Goal: Information Seeking & Learning: Learn about a topic

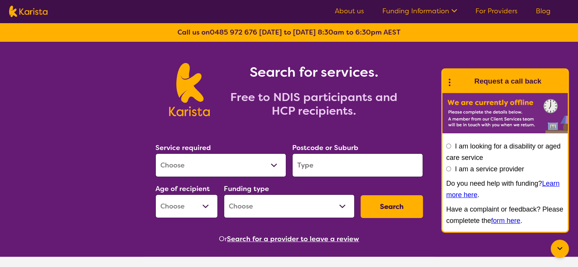
click at [349, 14] on link "About us" at bounding box center [349, 10] width 29 height 9
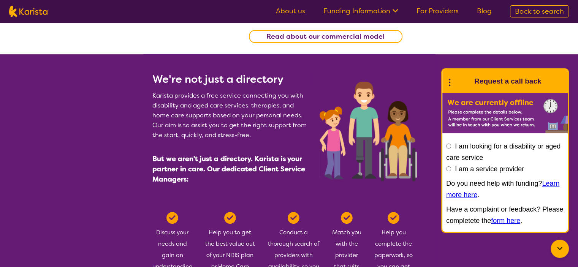
scroll to position [289, 0]
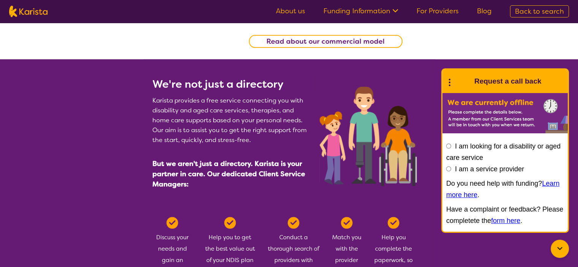
click at [332, 44] on b "Read about our commercial model" at bounding box center [325, 41] width 118 height 9
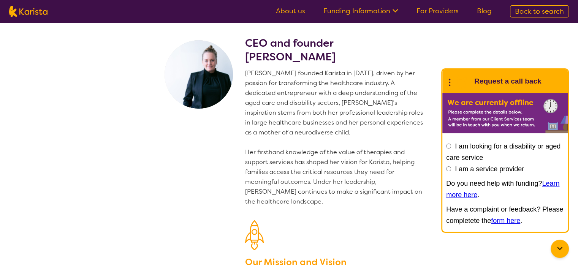
scroll to position [0, 0]
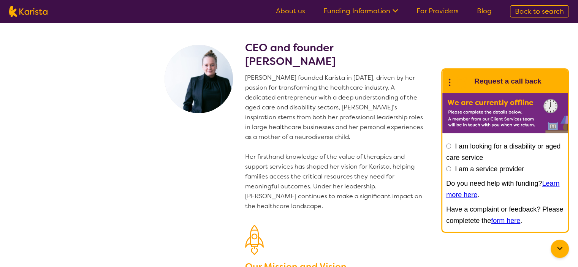
click at [368, 12] on link "Funding Information" at bounding box center [360, 10] width 75 height 9
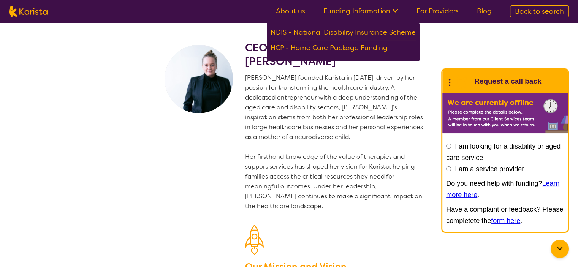
click at [297, 11] on link "About us" at bounding box center [290, 10] width 29 height 9
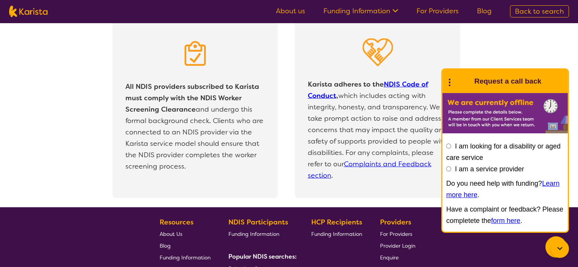
scroll to position [1675, 0]
